Goal: Task Accomplishment & Management: Complete application form

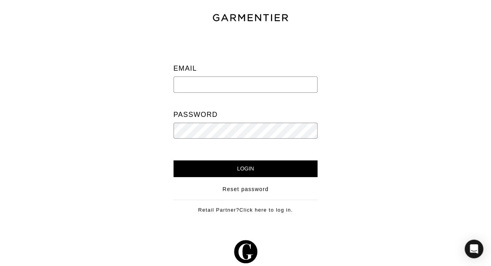
type input "[PERSON_NAME][EMAIL_ADDRESS][DOMAIN_NAME]"
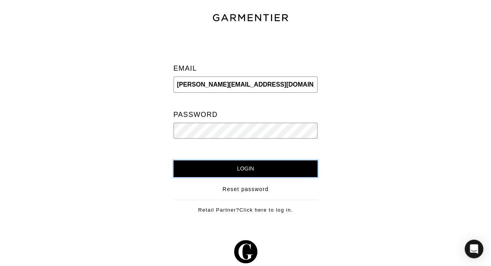
click at [249, 163] on input "Login" at bounding box center [245, 168] width 144 height 17
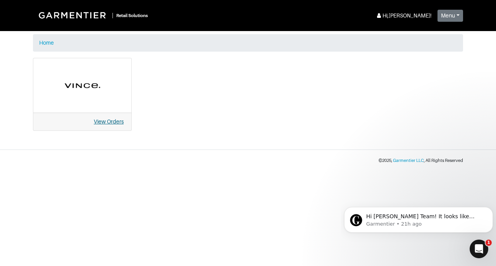
click at [106, 123] on link "View Orders" at bounding box center [109, 121] width 30 height 6
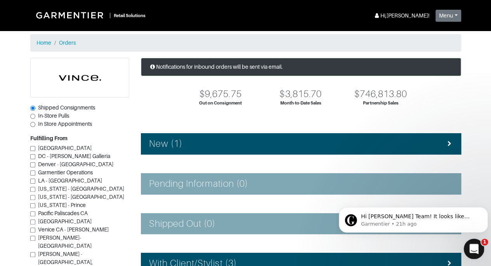
click at [470, 246] on icon "Open Intercom Messenger" at bounding box center [472, 247] width 13 height 13
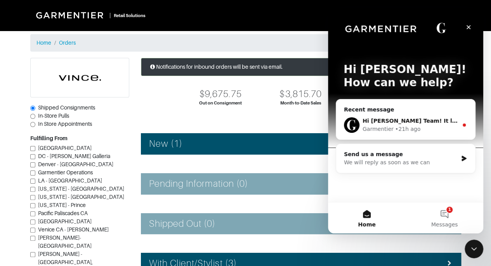
click at [434, 123] on span "Hi Vince Team! It looks like everything was delivered back to you today :)" at bounding box center [493, 121] width 263 height 6
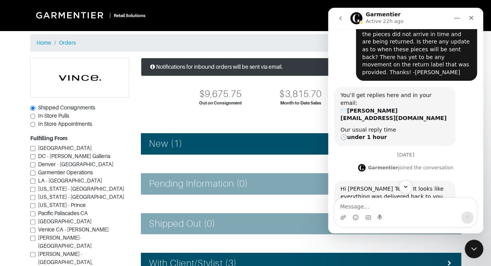
scroll to position [64, 0]
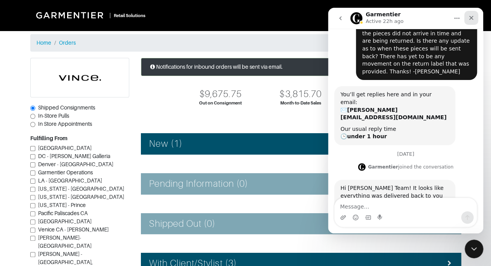
click at [470, 18] on icon "Close" at bounding box center [471, 18] width 4 height 4
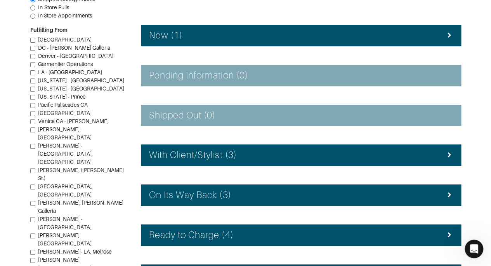
scroll to position [114, 0]
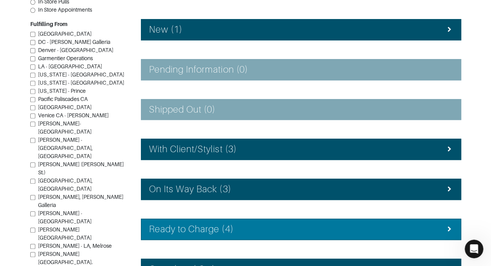
click at [205, 234] on li "Ready to Charge (4)" at bounding box center [301, 228] width 320 height 21
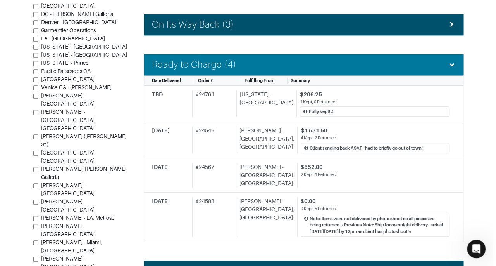
scroll to position [282, 0]
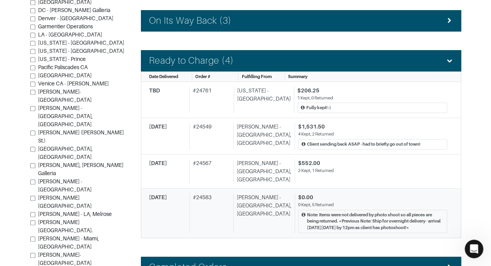
click at [381, 201] on div "0 Kept, 5 Returned" at bounding box center [372, 204] width 149 height 7
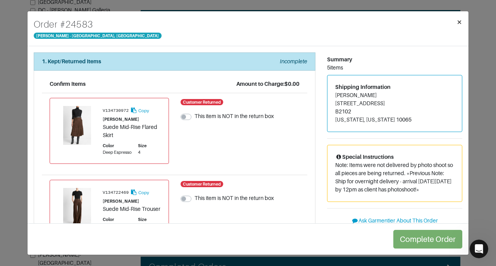
click at [459, 22] on span "×" at bounding box center [460, 22] width 6 height 10
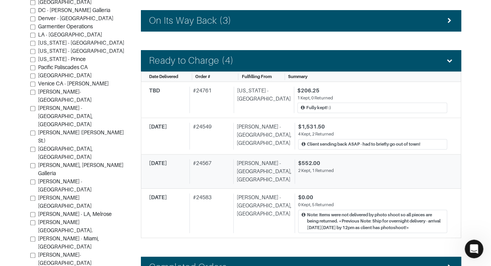
click at [318, 161] on div "$552.00" at bounding box center [372, 163] width 149 height 8
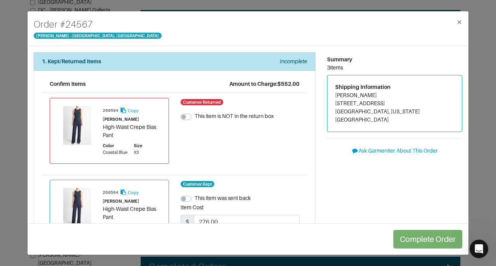
click at [322, 161] on div "Summary 3 items Shipping Information Nilam Perpich 121 LINCOLN PLACE BROOKLYN, …" at bounding box center [395, 221] width 147 height 339
click at [461, 23] on span "×" at bounding box center [460, 22] width 6 height 10
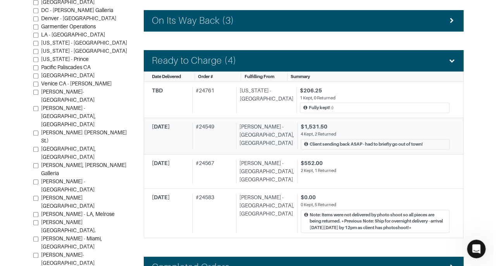
scroll to position [64, 0]
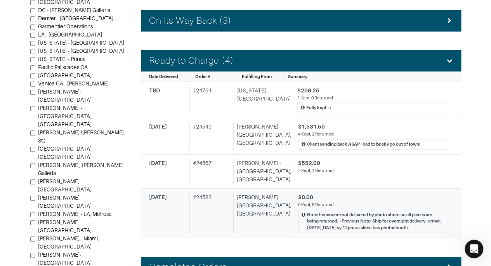
click at [323, 201] on div "0 Kept, 5 Returned" at bounding box center [372, 204] width 149 height 7
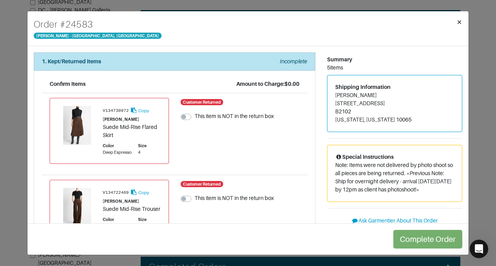
click at [463, 21] on button "×" at bounding box center [460, 22] width 18 height 22
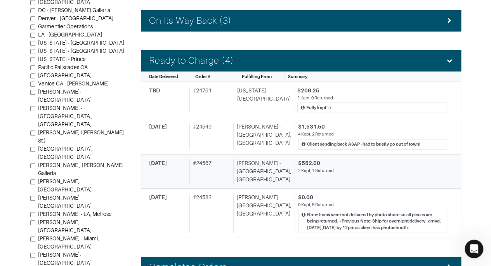
click at [362, 163] on div "$552.00" at bounding box center [372, 163] width 149 height 8
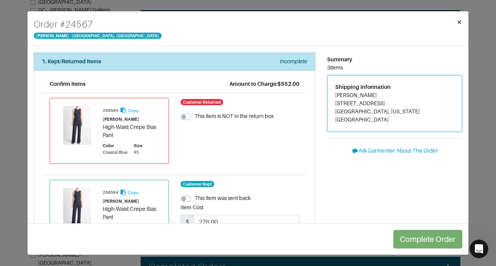
click at [459, 17] on span "×" at bounding box center [460, 22] width 6 height 10
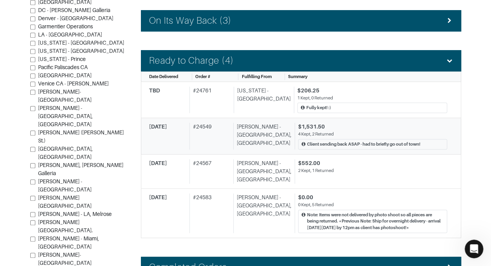
click at [361, 123] on div "$1,531.50" at bounding box center [372, 127] width 149 height 8
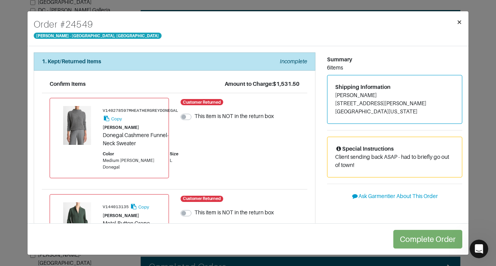
click at [460, 24] on span "×" at bounding box center [460, 22] width 6 height 10
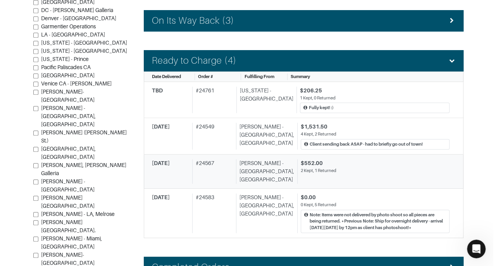
scroll to position [64, 0]
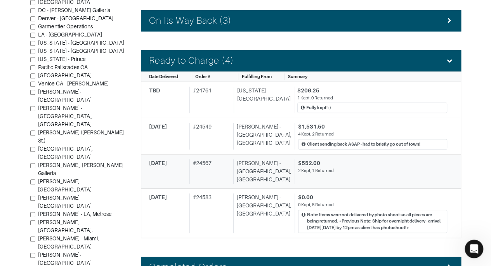
click at [353, 159] on div "$552.00" at bounding box center [372, 163] width 149 height 8
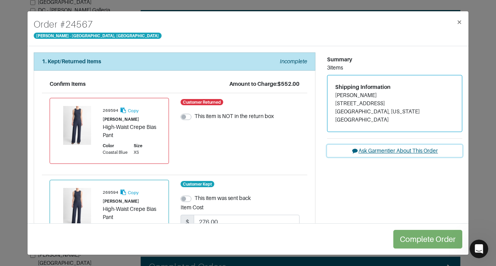
click at [382, 145] on button "Ask Garmentier About This Order" at bounding box center [394, 151] width 135 height 12
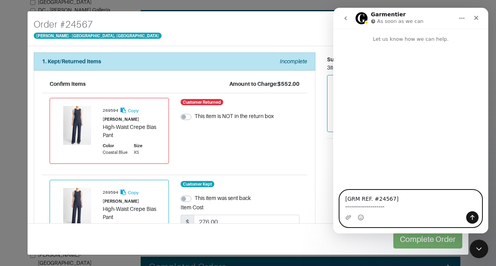
click at [395, 202] on textarea "[GRM REF. #24567] --------------------" at bounding box center [411, 200] width 142 height 21
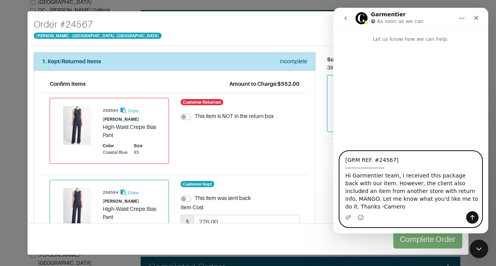
type textarea "[GRM REF. #24567] -------------------- Hi Garmentier team, I received this pack…"
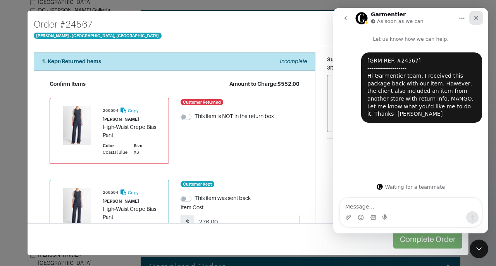
click at [475, 21] on div "Close" at bounding box center [477, 18] width 14 height 14
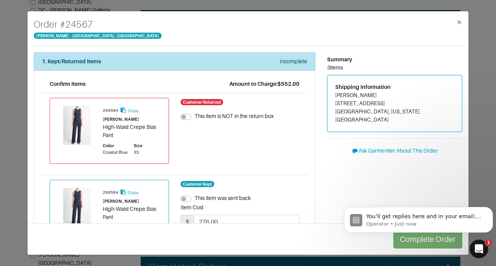
click at [451, 196] on body "You’ll get replies here and in your email: ✉️ vince@garmentier.co The team will…" at bounding box center [418, 218] width 149 height 48
click at [458, 22] on span "×" at bounding box center [460, 22] width 6 height 10
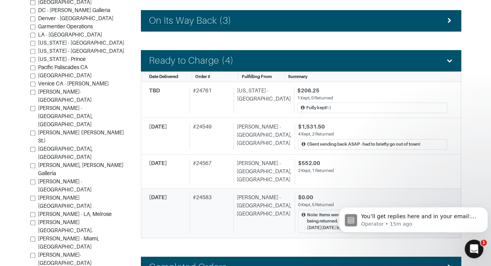
click at [298, 193] on div "$0.00" at bounding box center [372, 197] width 149 height 8
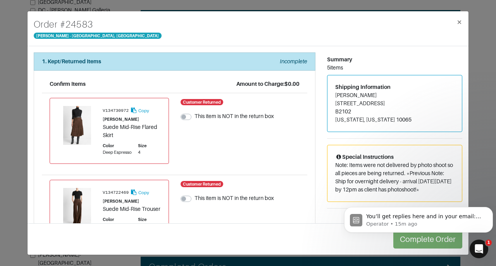
scroll to position [341, 0]
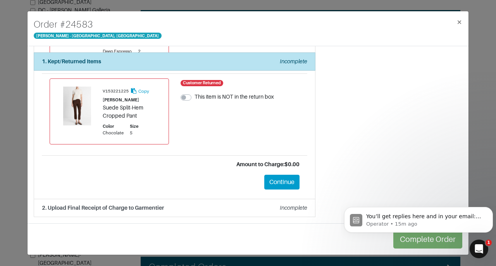
click at [413, 249] on div "Complete Order" at bounding box center [248, 238] width 441 height 31
click at [273, 189] on button "Continue" at bounding box center [282, 182] width 35 height 15
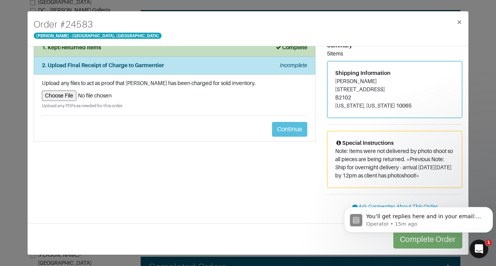
click at [413, 240] on body "You’ll get replies here and in your email: ✉️ vince@garmentier.co The team will…" at bounding box center [418, 218] width 149 height 48
click at [410, 223] on p "Operator • 17m ago" at bounding box center [425, 223] width 117 height 7
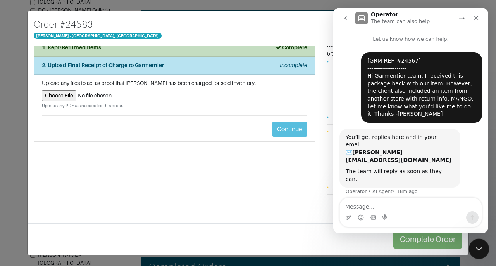
click at [479, 245] on icon "Close Intercom Messenger" at bounding box center [478, 247] width 9 height 9
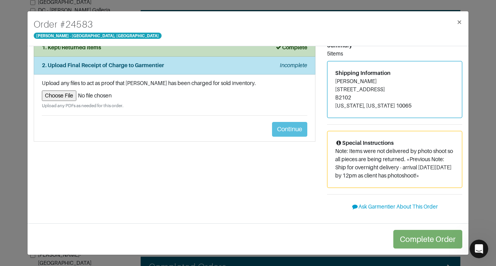
click at [47, 95] on input "file" at bounding box center [175, 95] width 266 height 10
type input "C:\fakepath\Garmentier Order 24583.pdf"
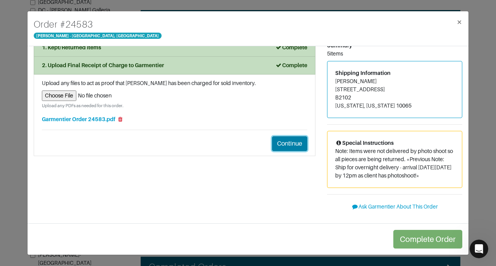
click at [296, 147] on button "Continue" at bounding box center [289, 143] width 35 height 15
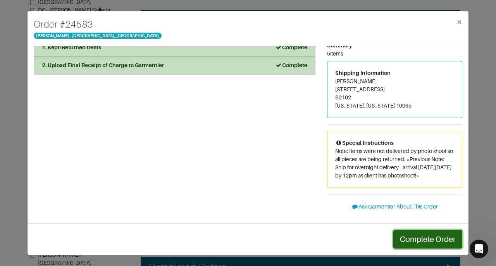
click at [447, 240] on button "Complete Order" at bounding box center [428, 239] width 69 height 19
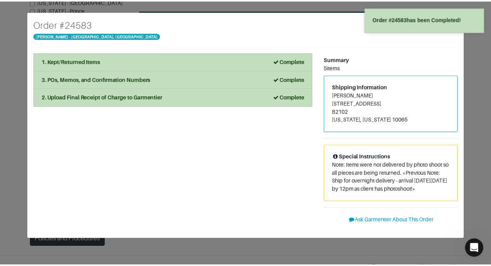
scroll to position [282, 0]
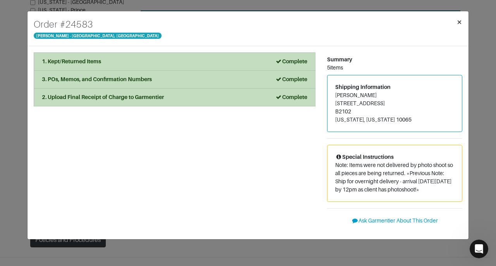
click at [460, 21] on span "×" at bounding box center [460, 22] width 6 height 10
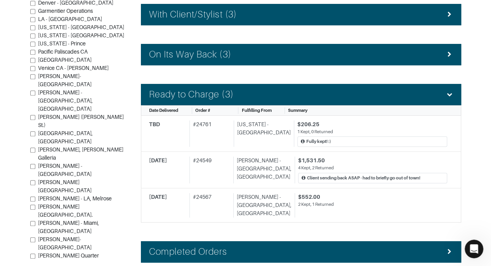
scroll to position [246, 0]
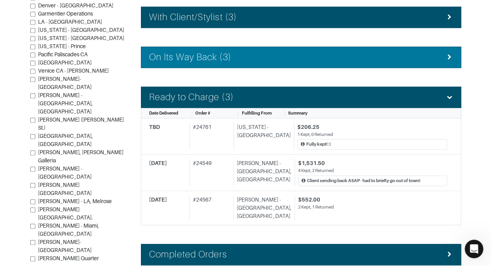
click at [459, 57] on li "On Its Way Back (3)" at bounding box center [301, 57] width 320 height 21
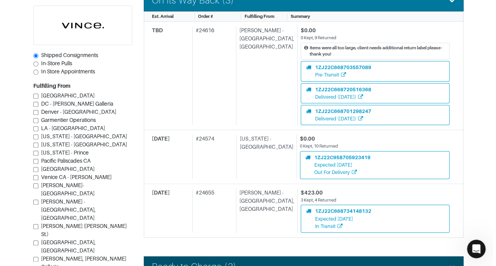
scroll to position [303, 0]
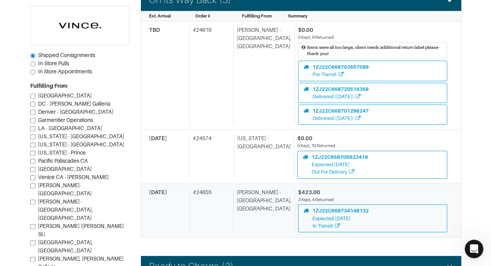
click at [394, 196] on div "3 Kept, 4 Returned" at bounding box center [372, 199] width 149 height 7
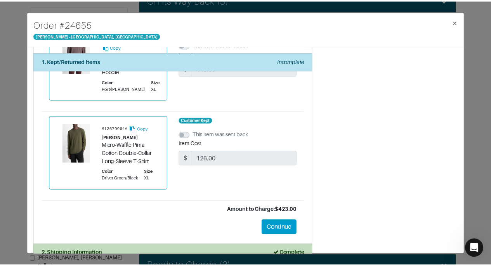
scroll to position [538, 0]
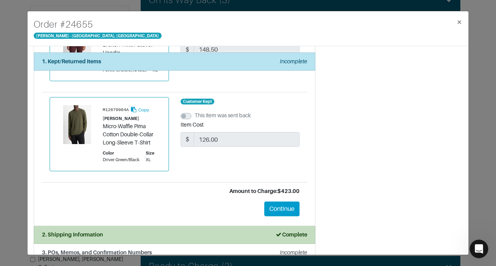
click at [485, 91] on div "Order # 24655 Vince - Chicago, Oak Street × 1. Kept/Returned Items Incomplete C…" at bounding box center [248, 133] width 496 height 266
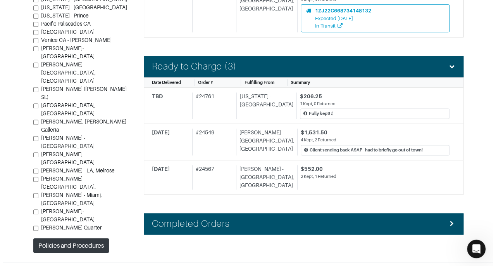
scroll to position [506, 0]
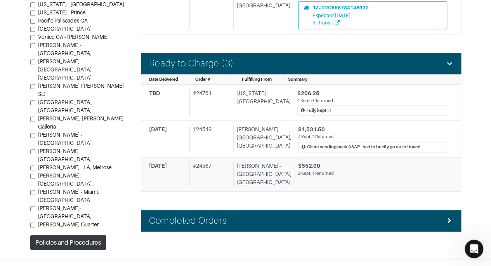
click at [358, 173] on link "10/06/25 # 24567 Vince - Chicago, Oak Street $552.00 2 Kept, 1 Returned" at bounding box center [301, 174] width 320 height 34
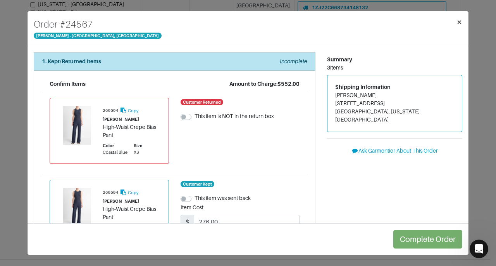
click at [457, 22] on span "×" at bounding box center [460, 22] width 6 height 10
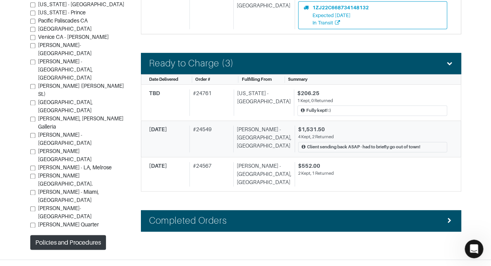
click at [368, 133] on div "4 Kept, 2 Returned" at bounding box center [372, 136] width 149 height 7
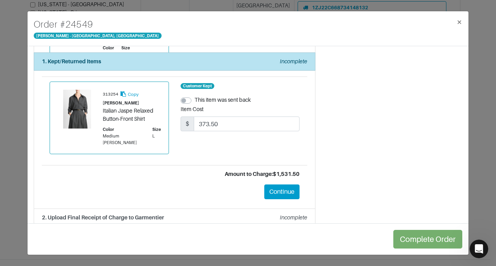
scroll to position [481, 0]
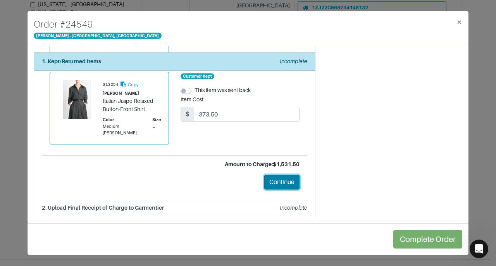
click at [281, 183] on button "Continue" at bounding box center [282, 182] width 35 height 15
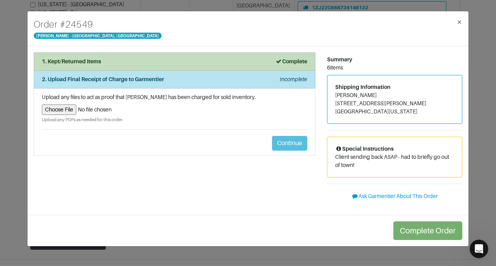
scroll to position [0, 0]
click at [52, 111] on input "file" at bounding box center [175, 109] width 266 height 10
type input "C:\fakepath\Garmentier Order 24567.pdf"
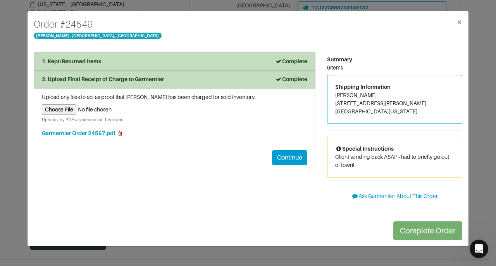
click at [118, 132] on icon at bounding box center [120, 132] width 7 height 5
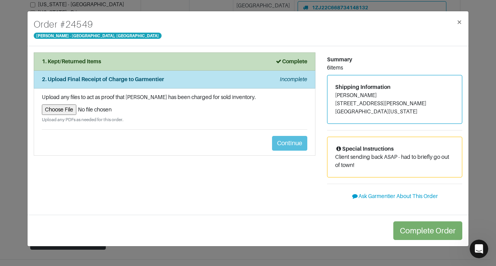
click at [56, 111] on input "file" at bounding box center [175, 109] width 266 height 10
type input "C:\fakepath\Garmentier ORder 24549.pdf"
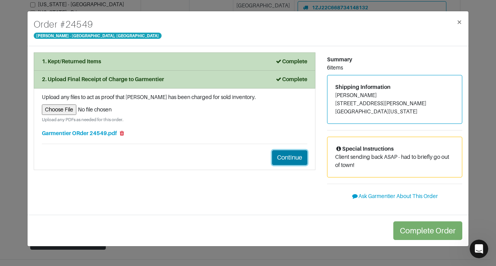
click at [297, 153] on button "Continue" at bounding box center [289, 157] width 35 height 15
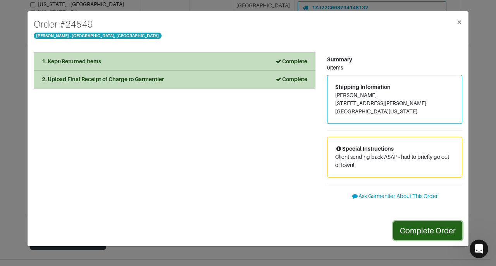
click at [448, 226] on button "Complete Order" at bounding box center [428, 230] width 69 height 19
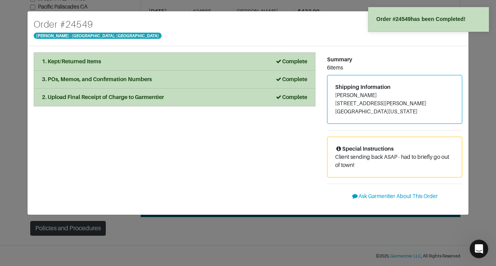
scroll to position [470, 0]
